Goal: Complete application form

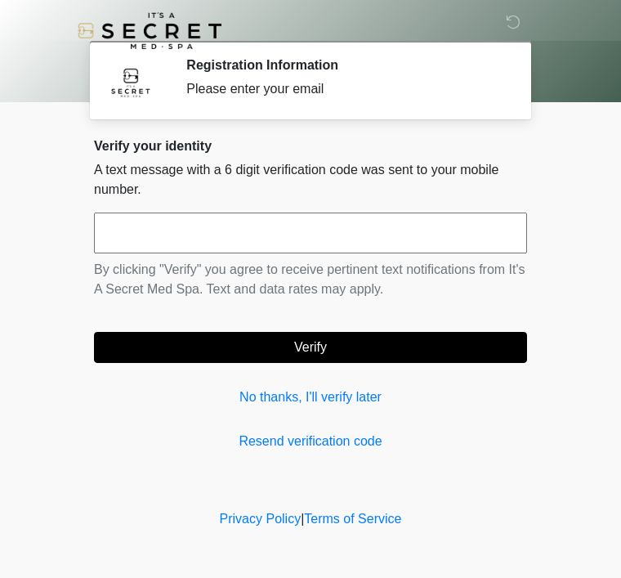
click at [149, 234] on input "text" at bounding box center [310, 232] width 433 height 41
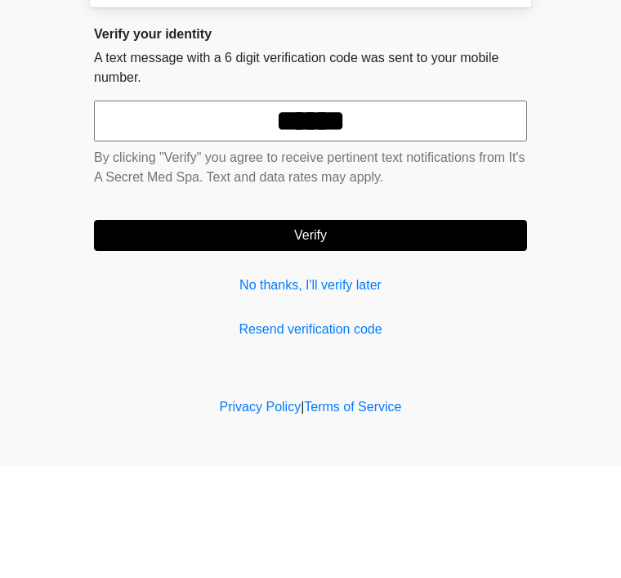
type input "******"
click at [228, 332] on button "Verify" at bounding box center [310, 347] width 433 height 31
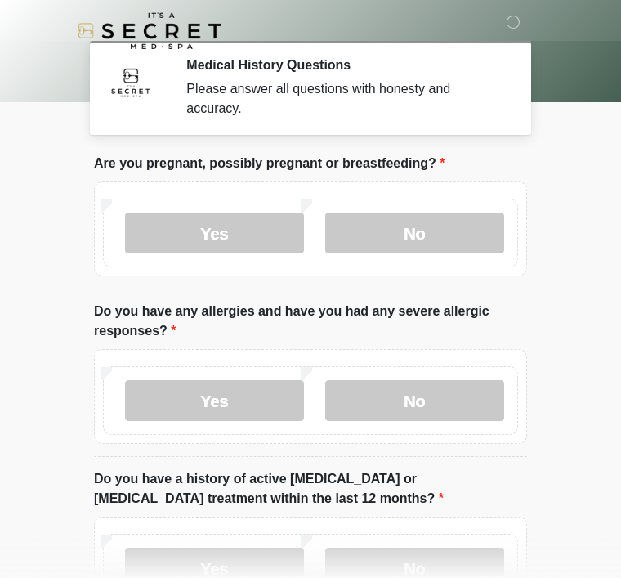
click at [370, 234] on label "No" at bounding box center [414, 232] width 179 height 41
click at [389, 404] on label "No" at bounding box center [414, 400] width 179 height 41
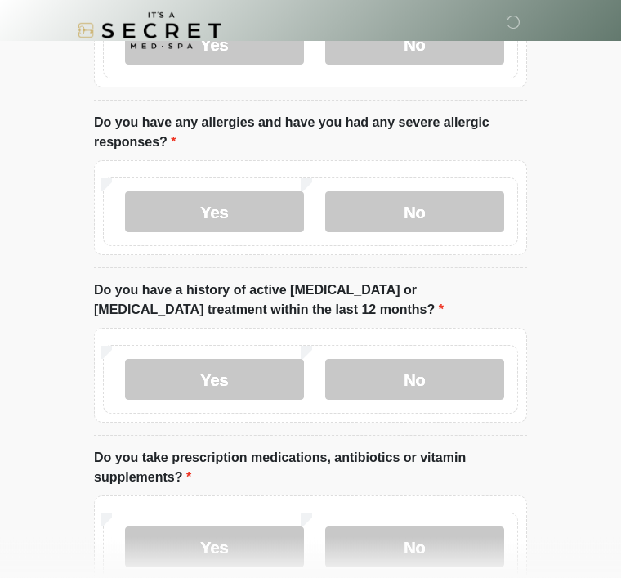
click at [369, 369] on label "No" at bounding box center [414, 380] width 179 height 41
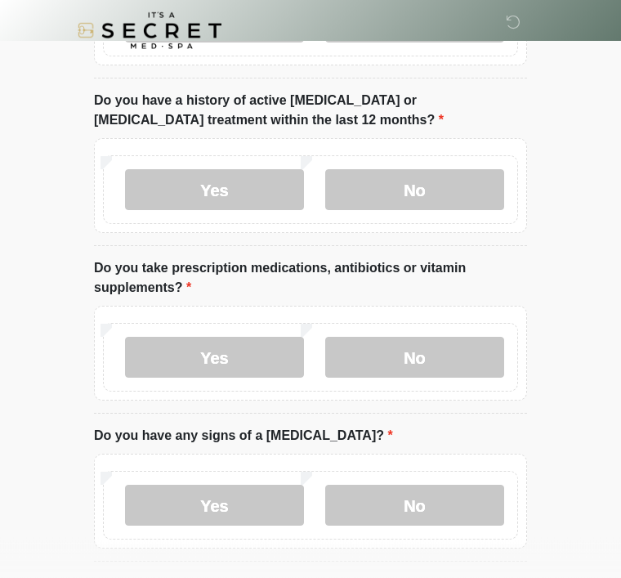
scroll to position [378, 0]
click at [374, 355] on label "No" at bounding box center [414, 357] width 179 height 41
click at [374, 510] on label "No" at bounding box center [414, 505] width 179 height 41
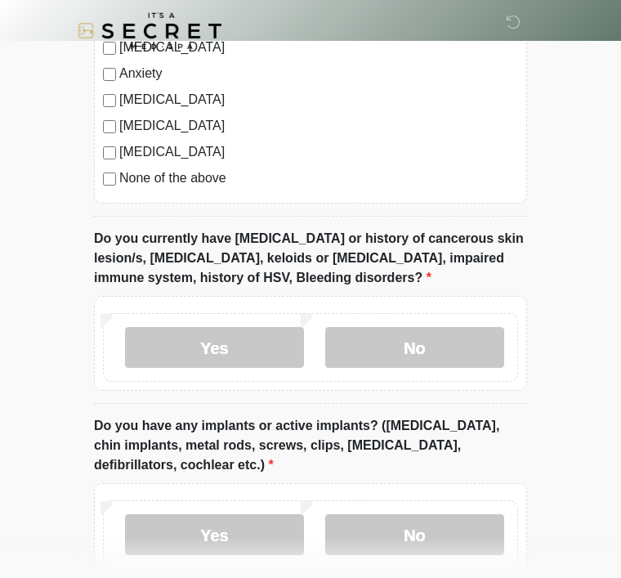
scroll to position [1128, 0]
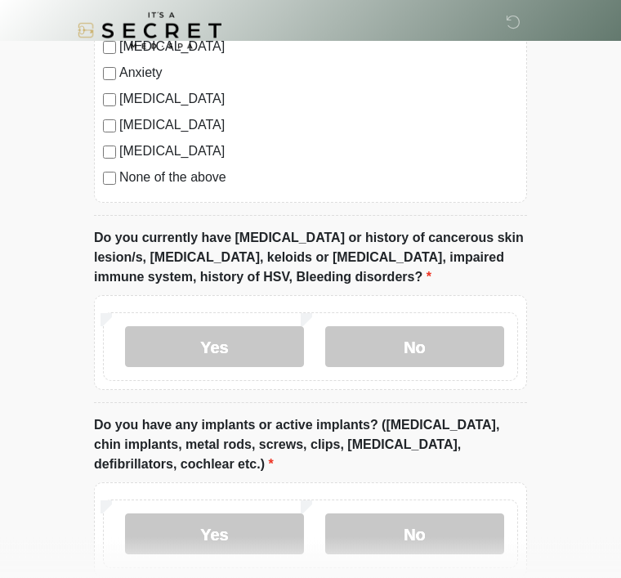
click at [378, 337] on label "No" at bounding box center [414, 347] width 179 height 41
click at [362, 543] on label "No" at bounding box center [414, 533] width 179 height 41
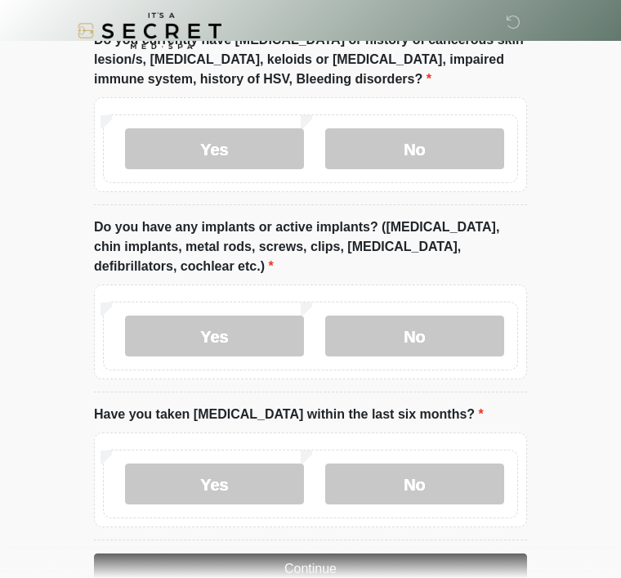
scroll to position [1366, 0]
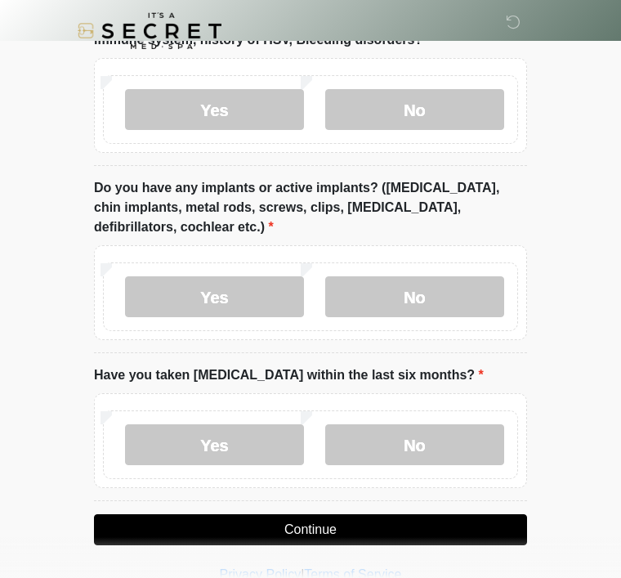
click at [189, 451] on label "Yes" at bounding box center [214, 444] width 179 height 41
click at [283, 532] on button "Continue" at bounding box center [310, 529] width 433 height 31
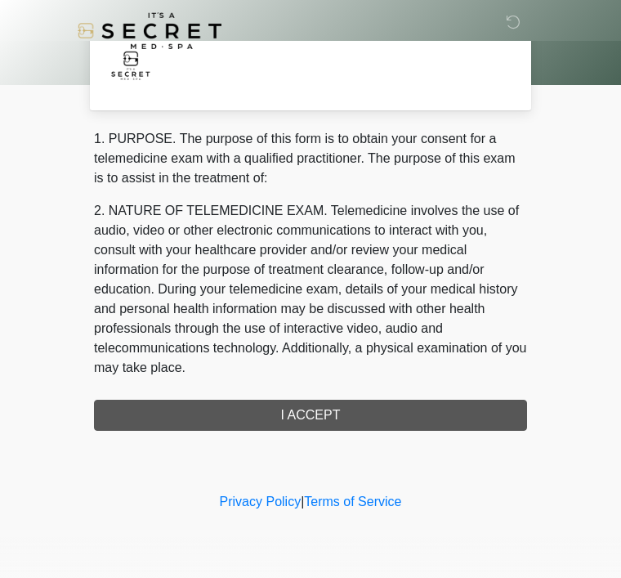
scroll to position [0, 0]
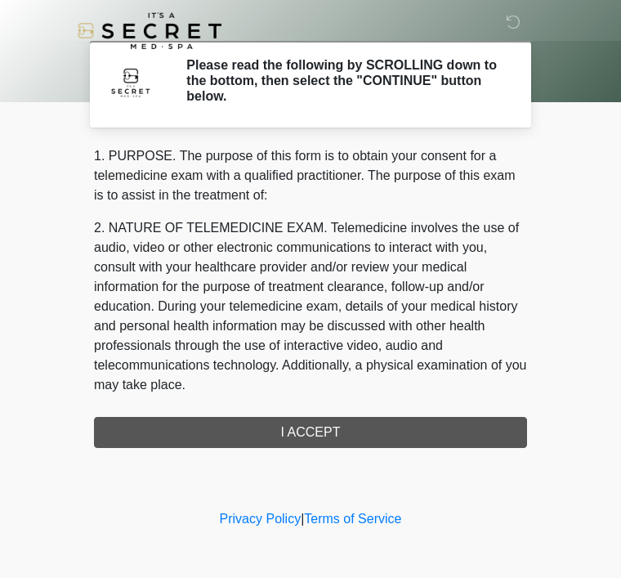
click at [289, 432] on div "1. PURPOSE. The purpose of this form is to obtain your consent for a telemedici…" at bounding box center [310, 297] width 433 height 302
click at [295, 431] on div "1. PURPOSE. The purpose of this form is to obtain your consent for a telemedici…" at bounding box center [310, 297] width 433 height 302
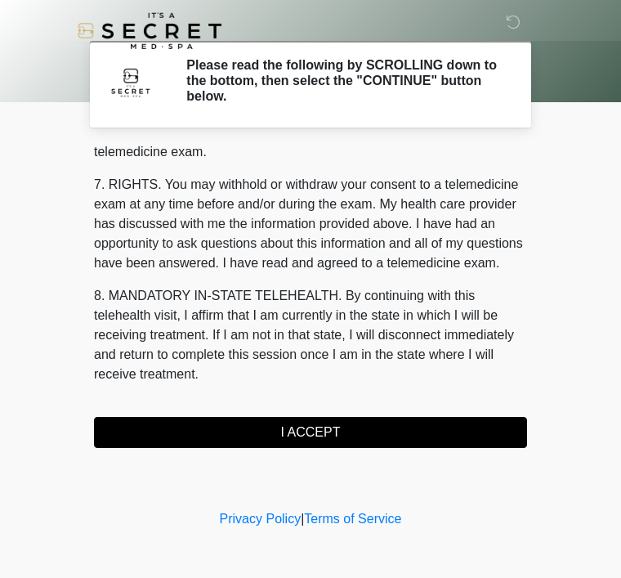
scroll to position [697, 0]
click at [300, 436] on button "I ACCEPT" at bounding box center [310, 432] width 433 height 31
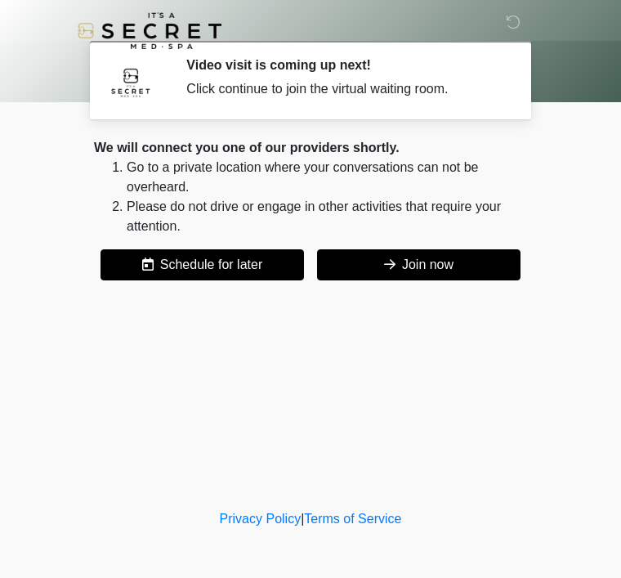
click at [352, 266] on button "Join now" at bounding box center [418, 264] width 203 height 31
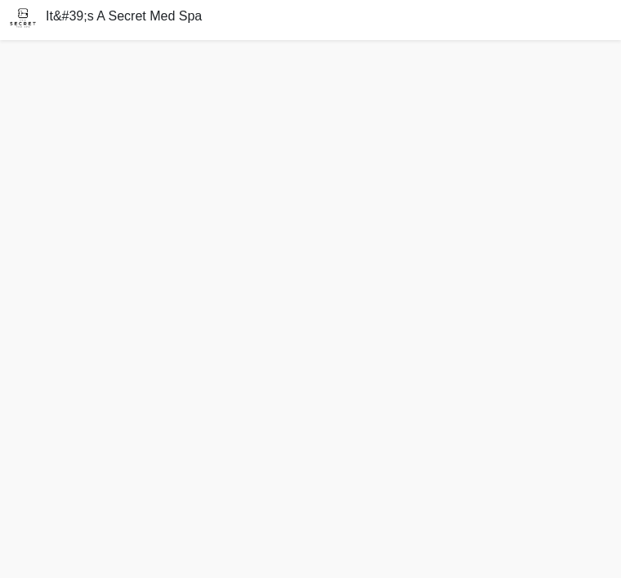
scroll to position [57, 0]
